Goal: Navigation & Orientation: Find specific page/section

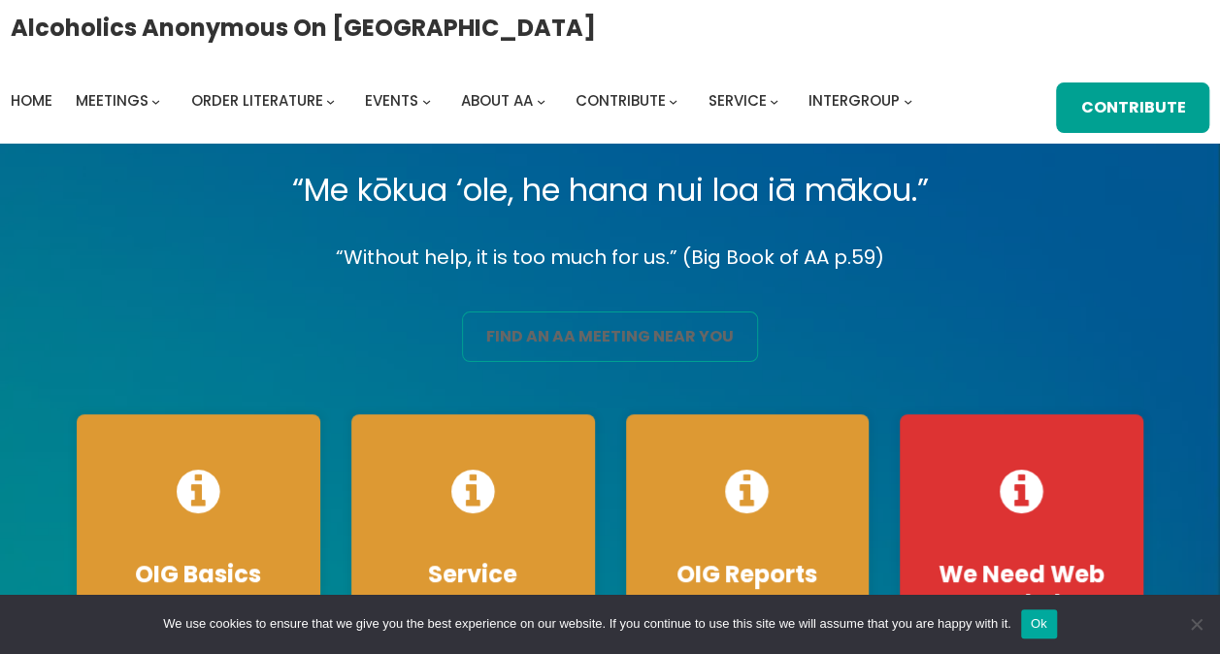
click at [534, 327] on link "find an aa meeting near you" at bounding box center [610, 336] width 296 height 50
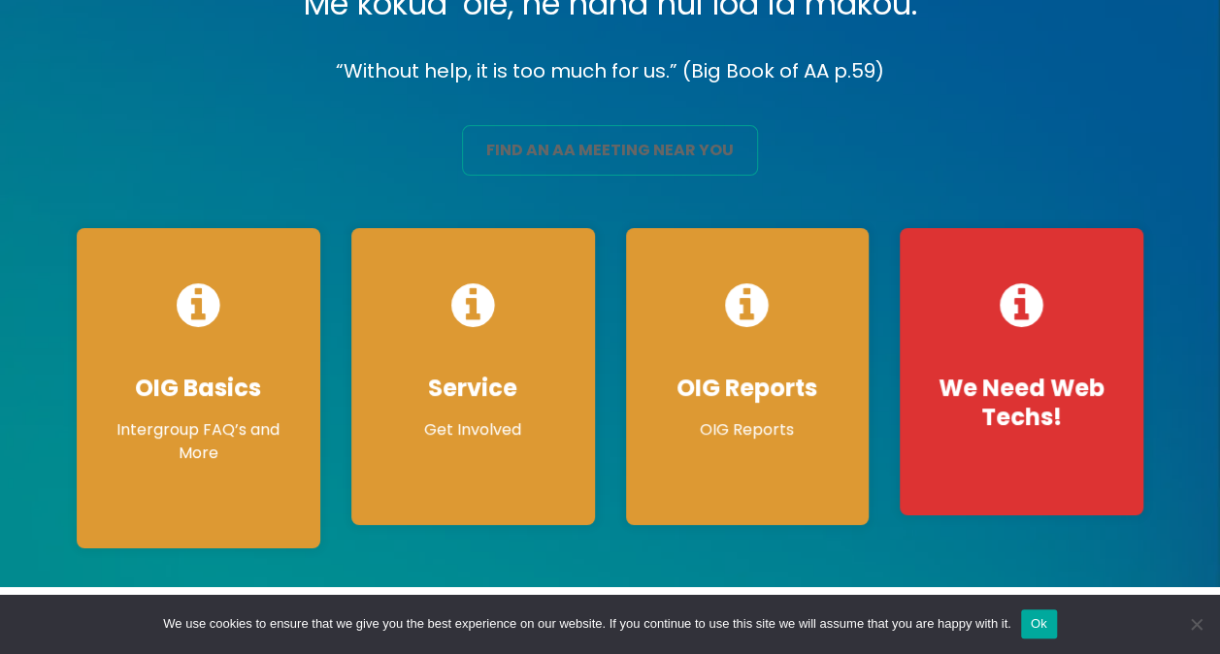
scroll to position [194, 0]
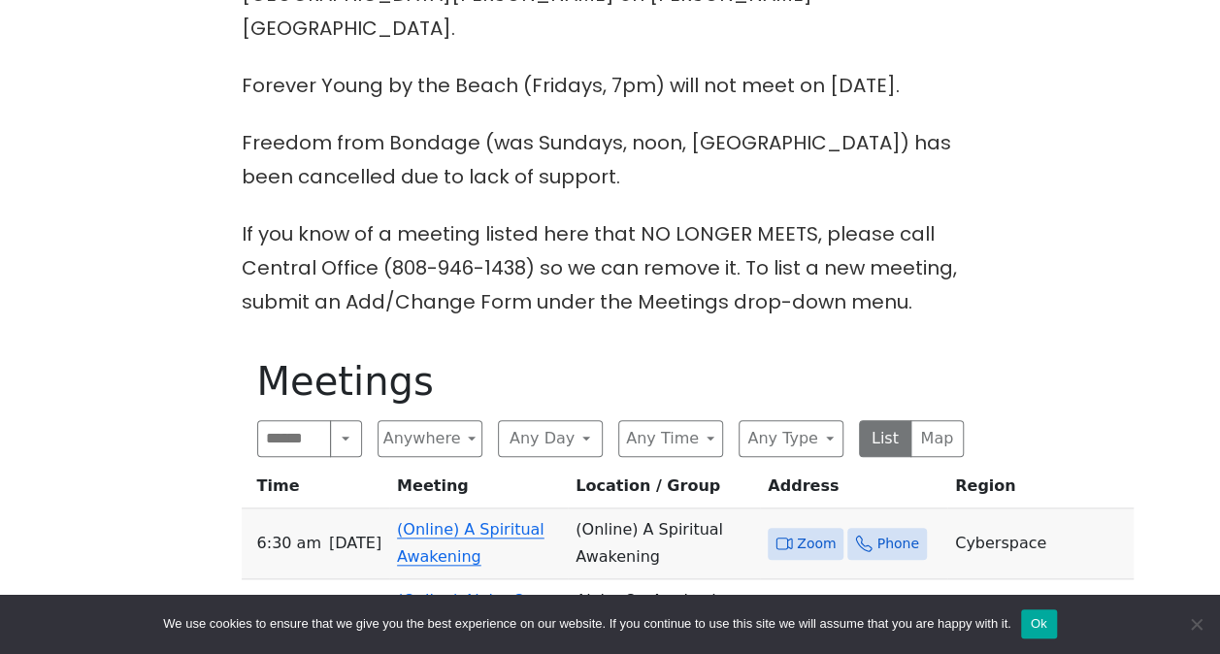
scroll to position [776, 0]
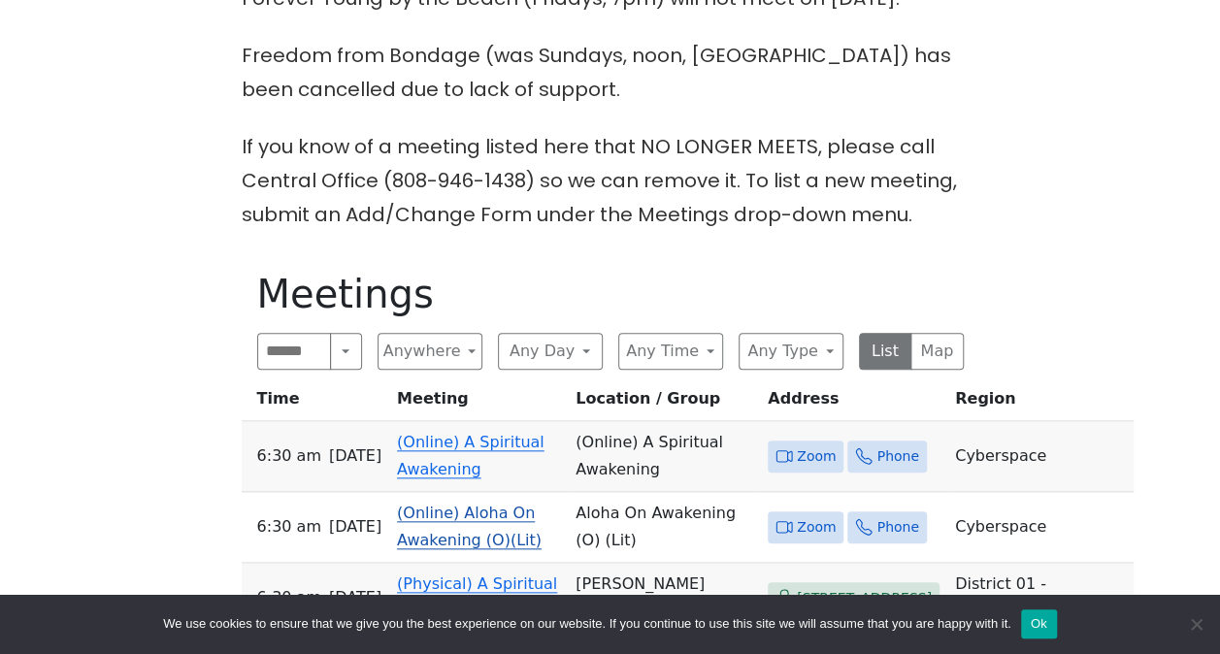
click at [478, 504] on link "(Online) Aloha On Awakening (O)(Lit)" at bounding box center [469, 527] width 145 height 46
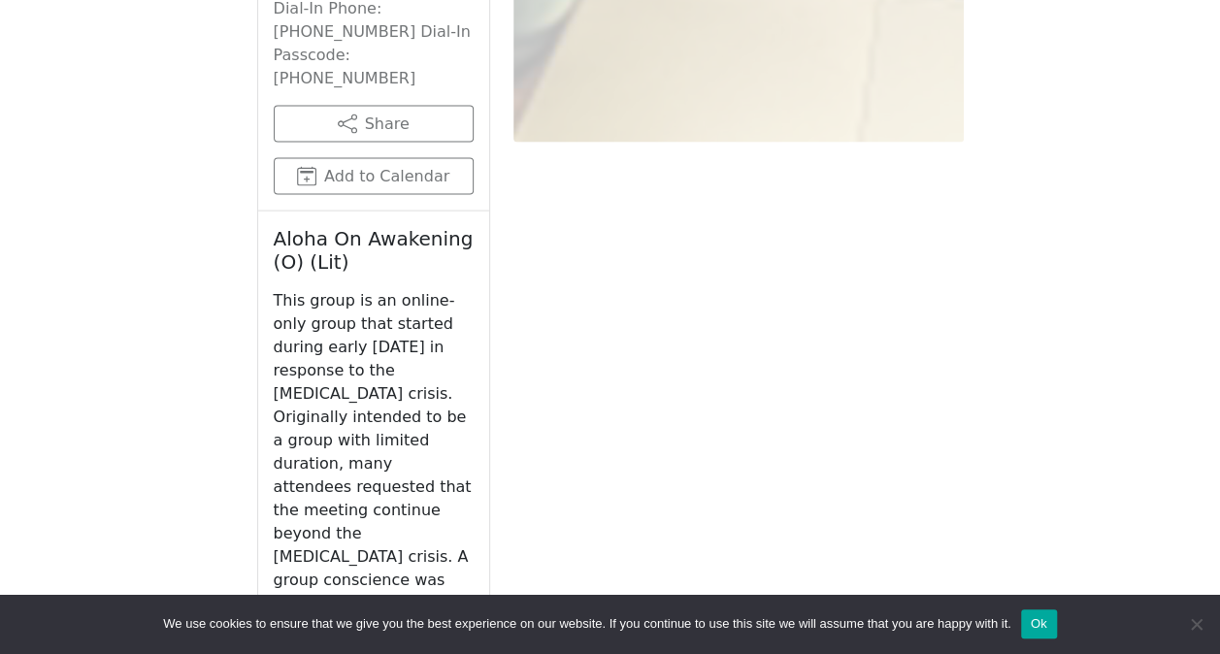
scroll to position [2065, 0]
